Goal: Task Accomplishment & Management: Use online tool/utility

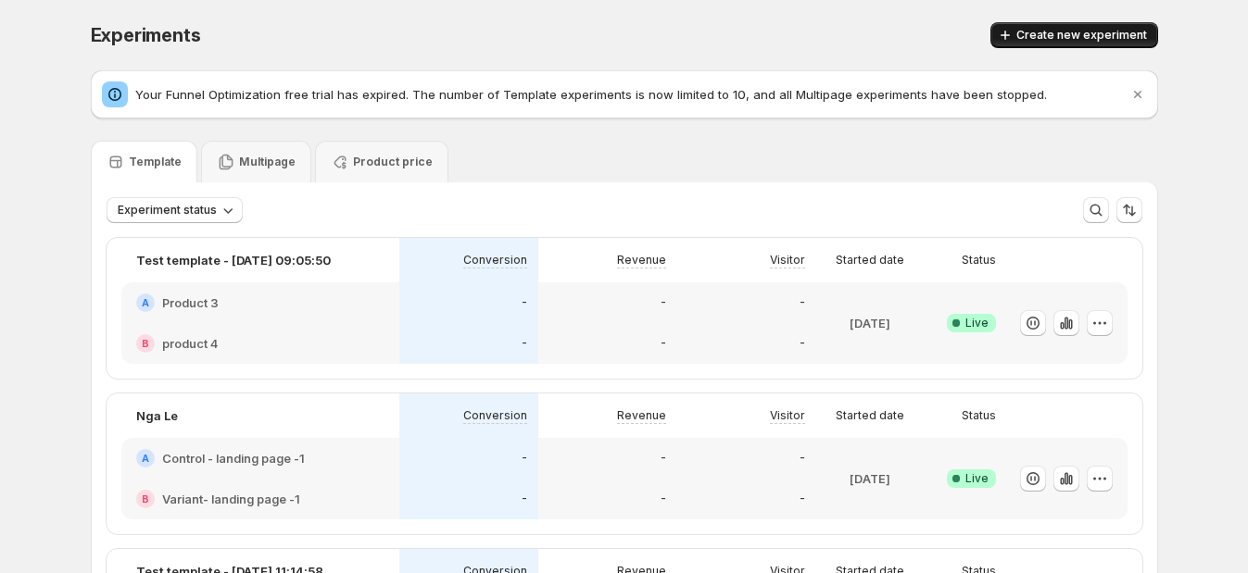
click at [1069, 44] on button "Create new experiment" at bounding box center [1074, 35] width 168 height 26
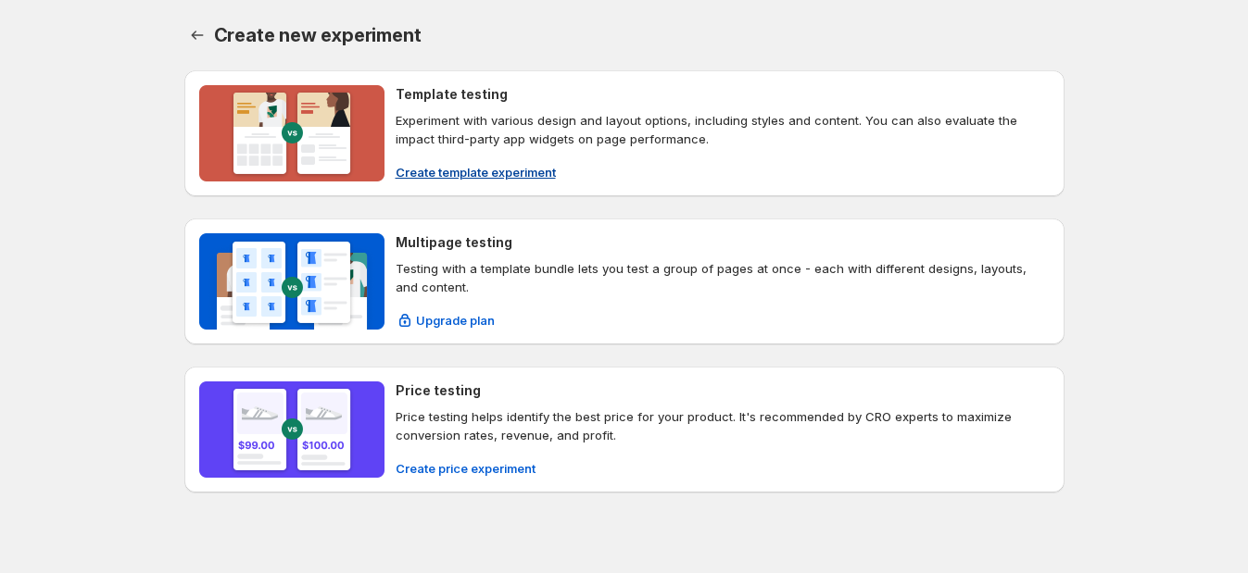
click at [453, 173] on span "Create template experiment" at bounding box center [476, 172] width 160 height 19
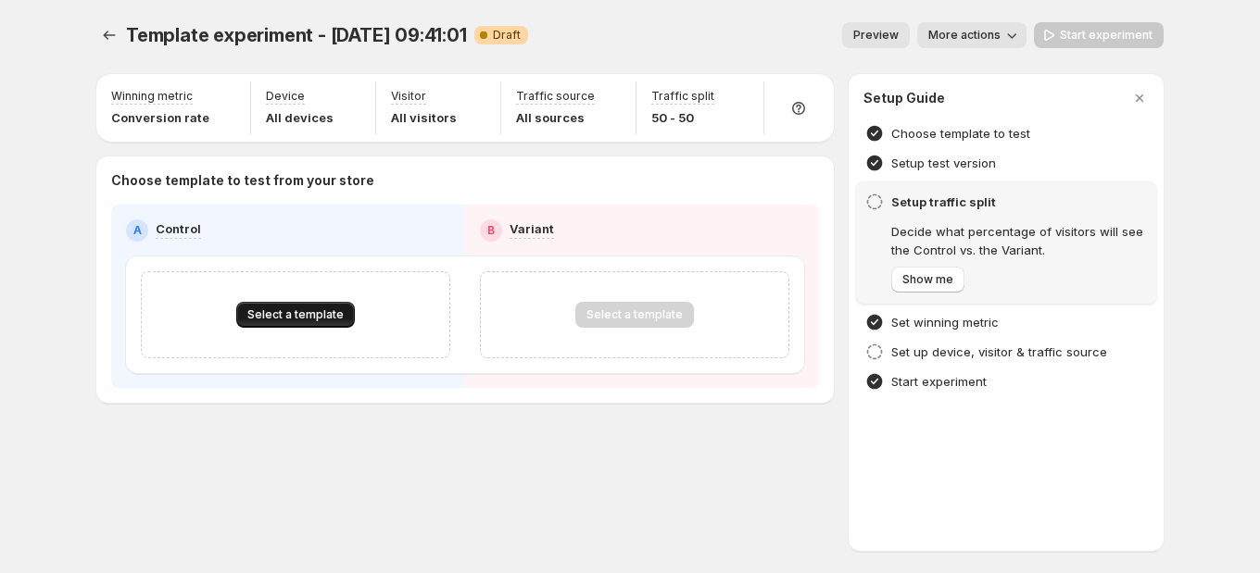
click at [289, 310] on span "Select a template" at bounding box center [295, 315] width 96 height 15
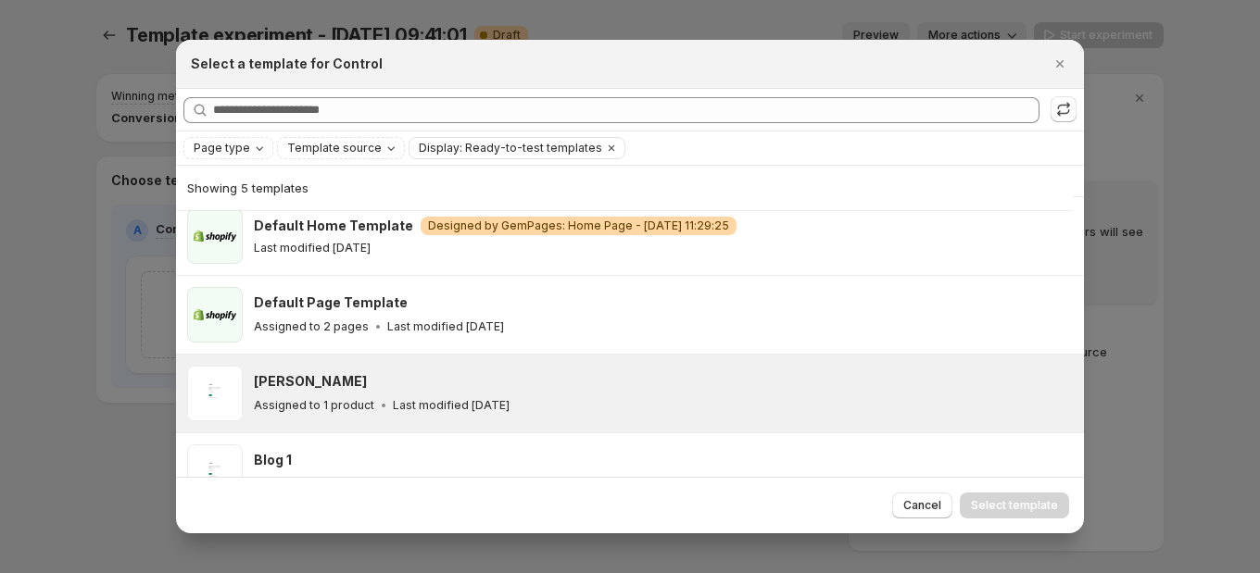
scroll to position [127, 0]
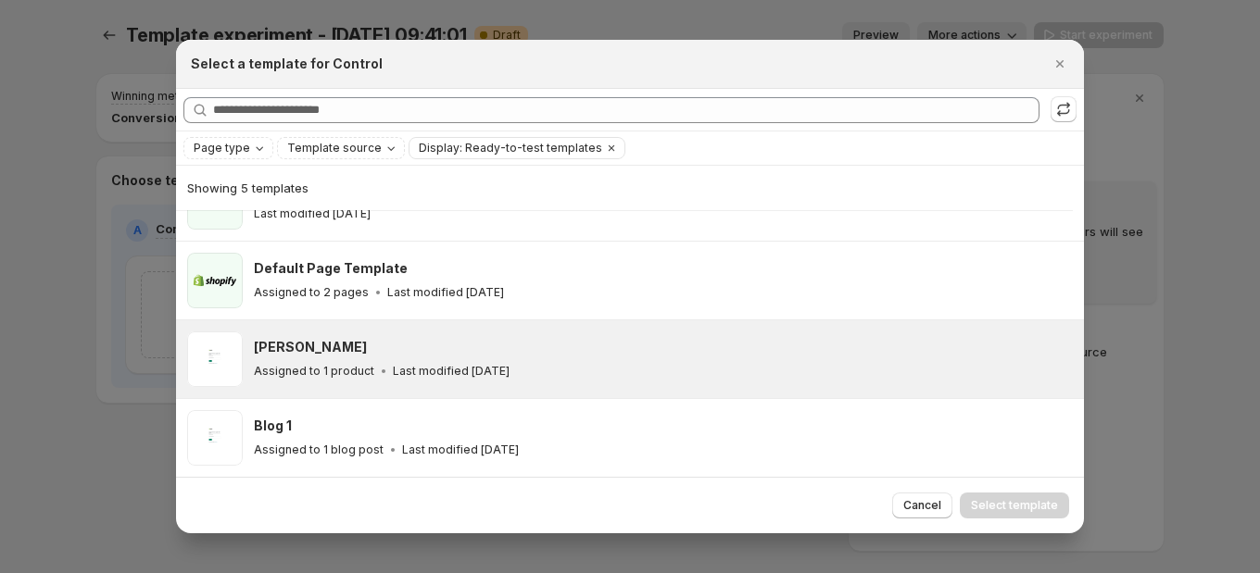
click at [356, 360] on div "[PERSON_NAME] Assigned to 1 product Last modified [DATE]" at bounding box center [660, 359] width 813 height 43
click at [1000, 506] on span "Select template" at bounding box center [1014, 505] width 87 height 15
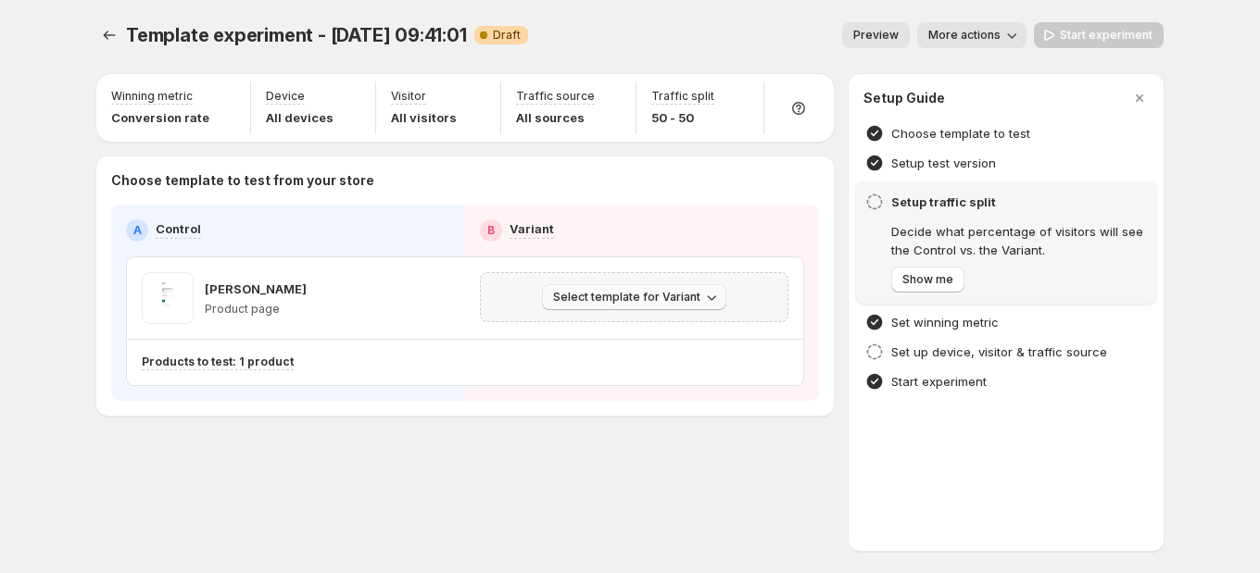
click at [648, 305] on button "Select template for Variant" at bounding box center [634, 297] width 184 height 26
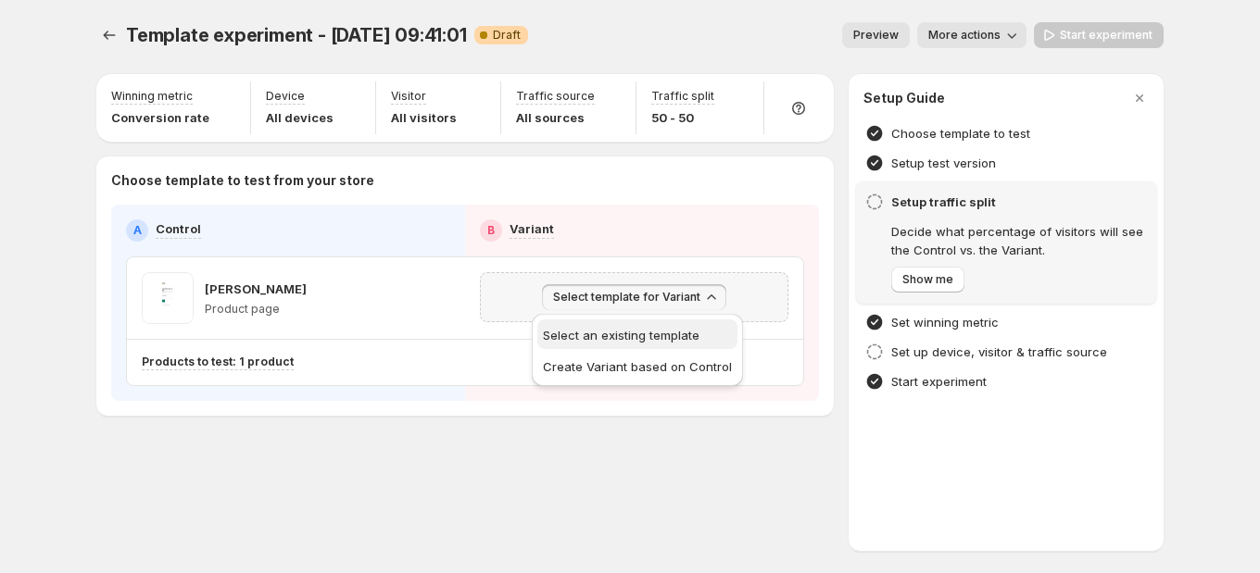
click at [635, 333] on span "Select an existing template" at bounding box center [621, 335] width 157 height 15
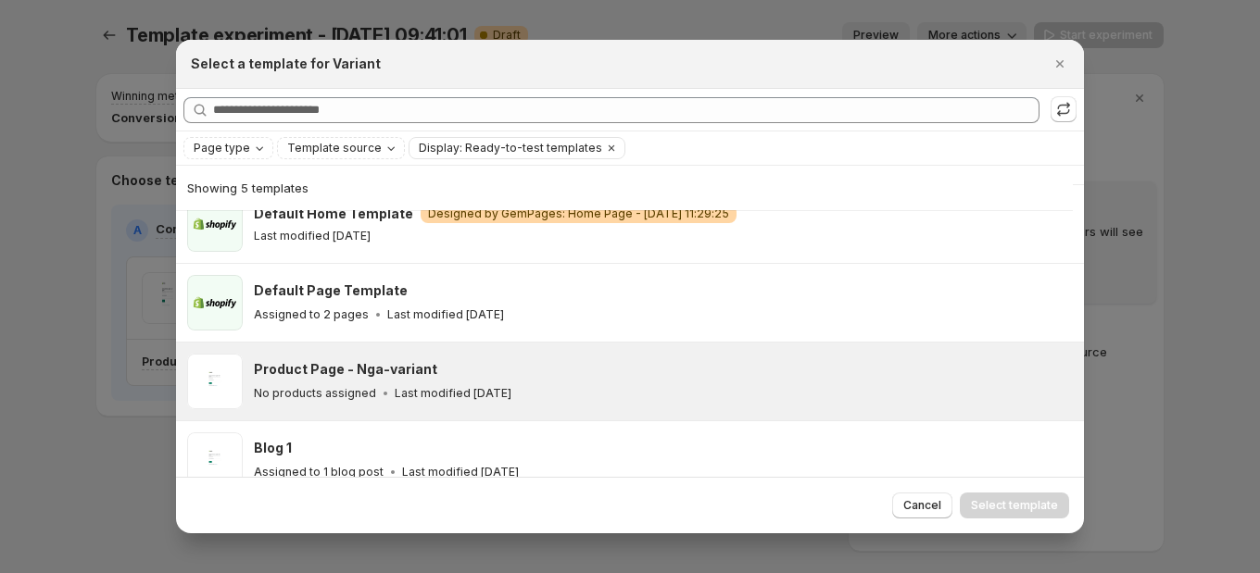
scroll to position [127, 0]
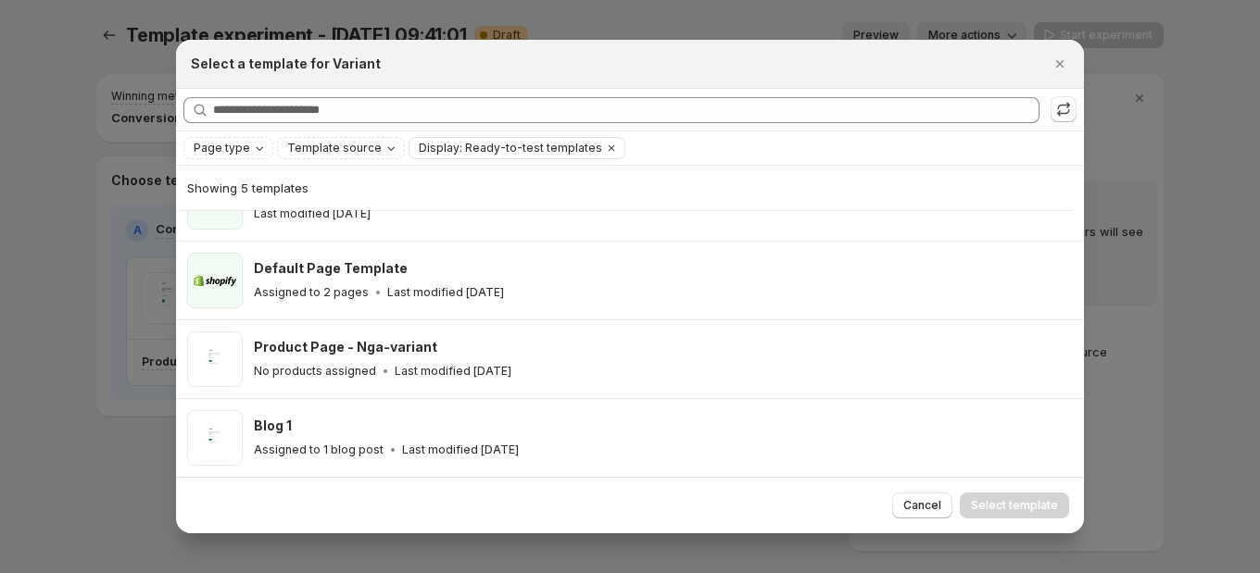
click at [994, 69] on div "Select a template for Variant" at bounding box center [613, 64] width 845 height 19
click at [1068, 66] on icon "Close" at bounding box center [1059, 64] width 19 height 19
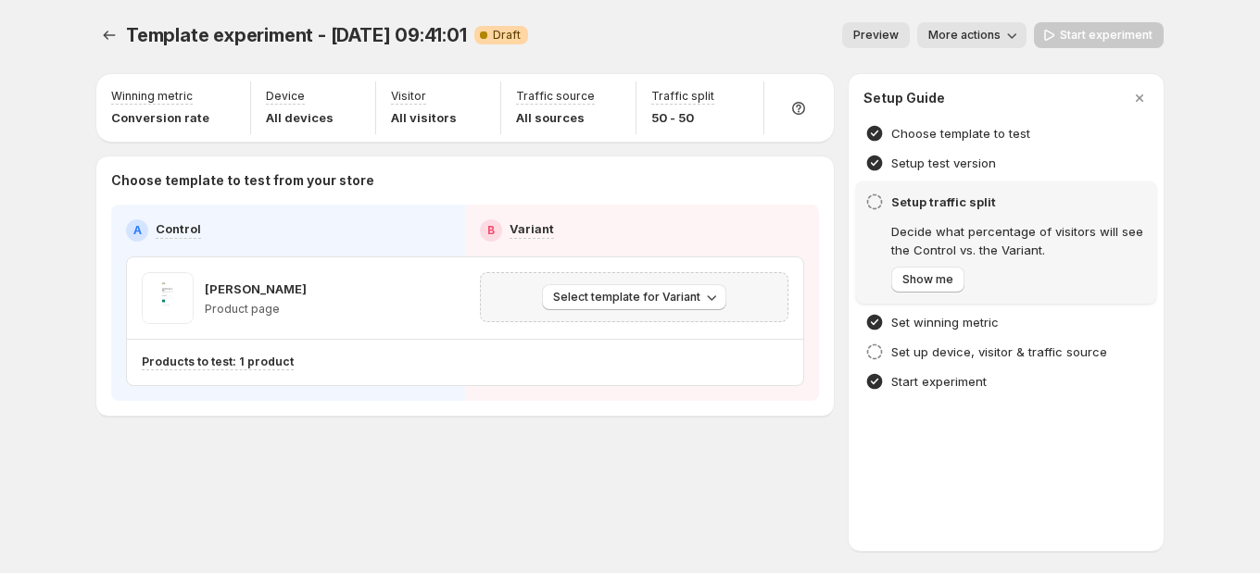
scroll to position [49, 0]
click at [982, 477] on div "Setup Guide Choose template to test Setup test version Setup traffic split Deci…" at bounding box center [1005, 312] width 315 height 477
click at [755, 9] on div "Template experiment - [DATE] 09:41:01. This page is ready Template experiment -…" at bounding box center [629, 35] width 1067 height 70
click at [1216, 469] on div "Template experiment - [DATE] 09:41:01. This page is ready Template experiment -…" at bounding box center [630, 286] width 1260 height 573
click at [1204, 306] on div "Template experiment - [DATE] 09:41:01. This page is ready Template experiment -…" at bounding box center [630, 286] width 1260 height 573
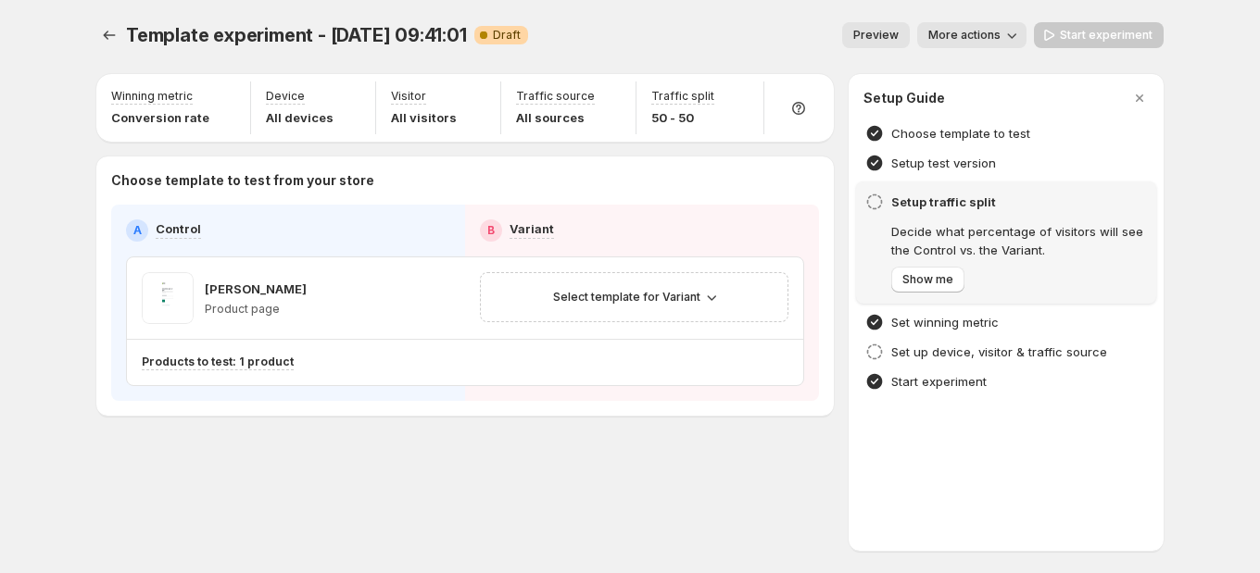
click at [855, 517] on div "Setup Guide Choose template to test Setup test version Setup traffic split Deci…" at bounding box center [1005, 312] width 315 height 477
click at [1200, 287] on div "Template experiment - [DATE] 09:41:01. This page is ready Template experiment -…" at bounding box center [630, 286] width 1260 height 573
